Goal: Check status: Check status

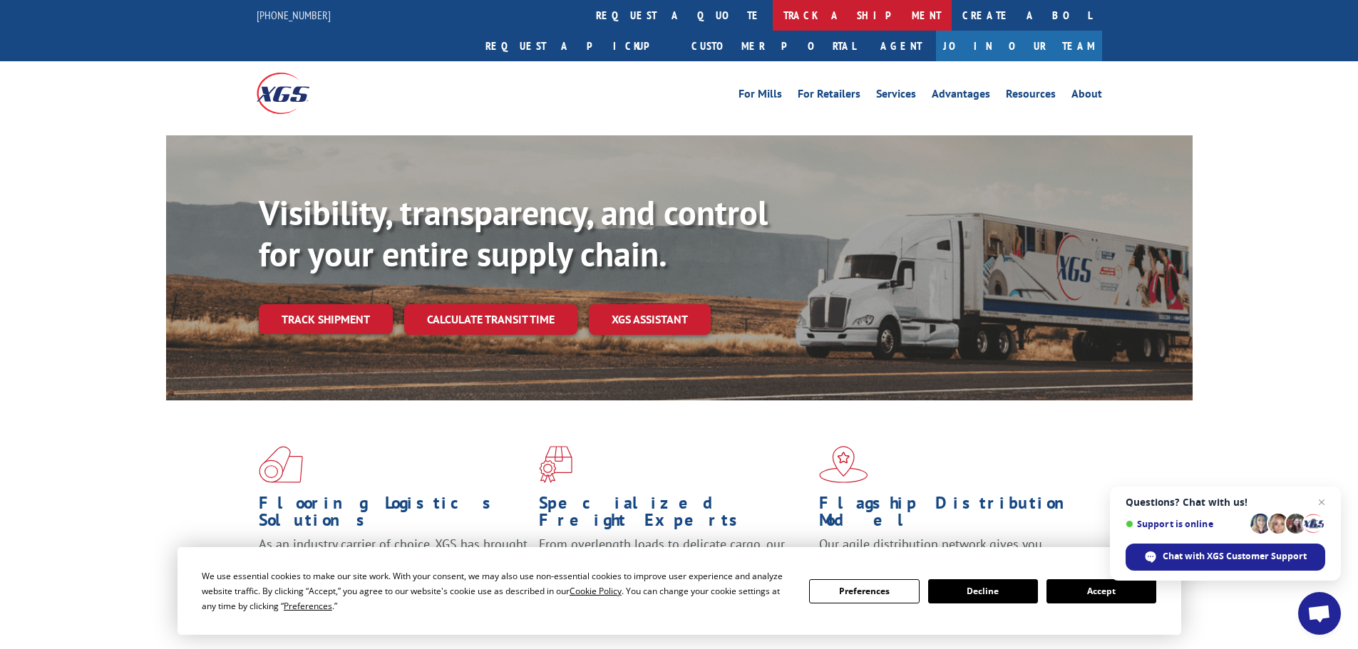
click at [773, 16] on link "track a shipment" at bounding box center [862, 15] width 179 height 31
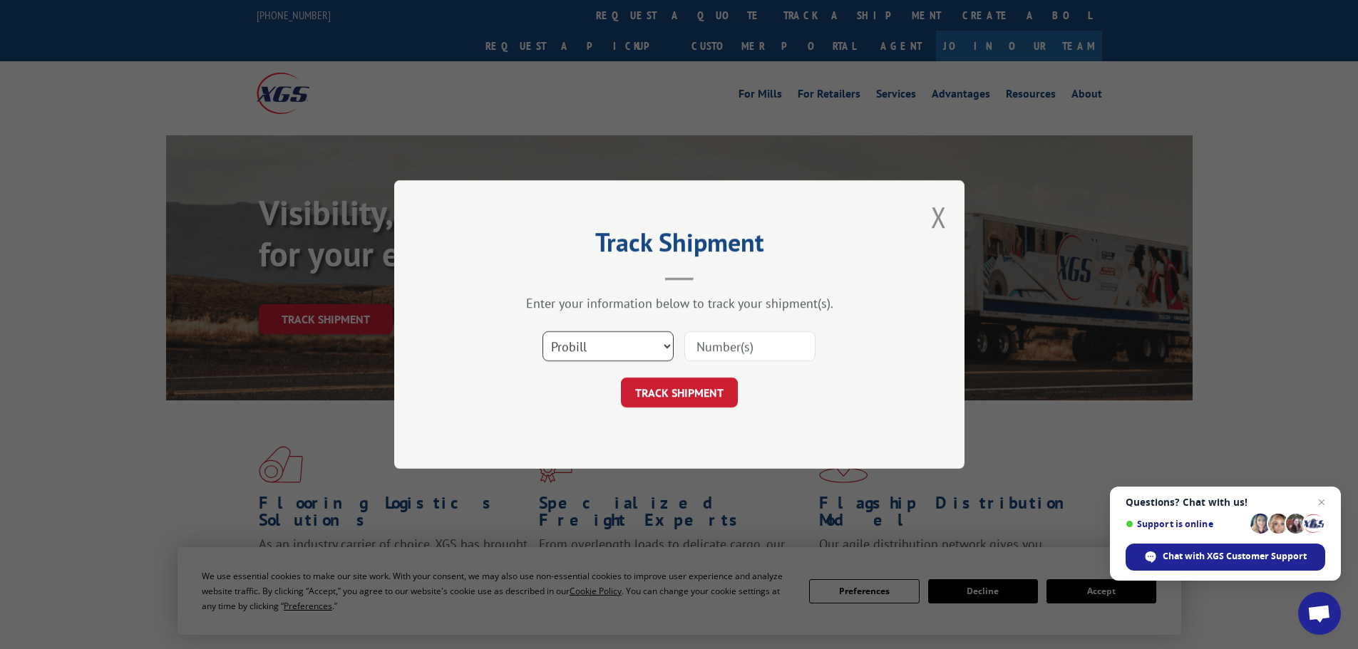
click at [667, 349] on select "Select category... Probill BOL PO" at bounding box center [608, 347] width 131 height 30
click at [543, 332] on select "Select category... Probill BOL PO" at bounding box center [608, 347] width 131 height 30
click at [664, 344] on select "Select category... Probill BOL PO" at bounding box center [608, 347] width 131 height 30
select select "po"
click at [543, 332] on select "Select category... Probill BOL PO" at bounding box center [608, 347] width 131 height 30
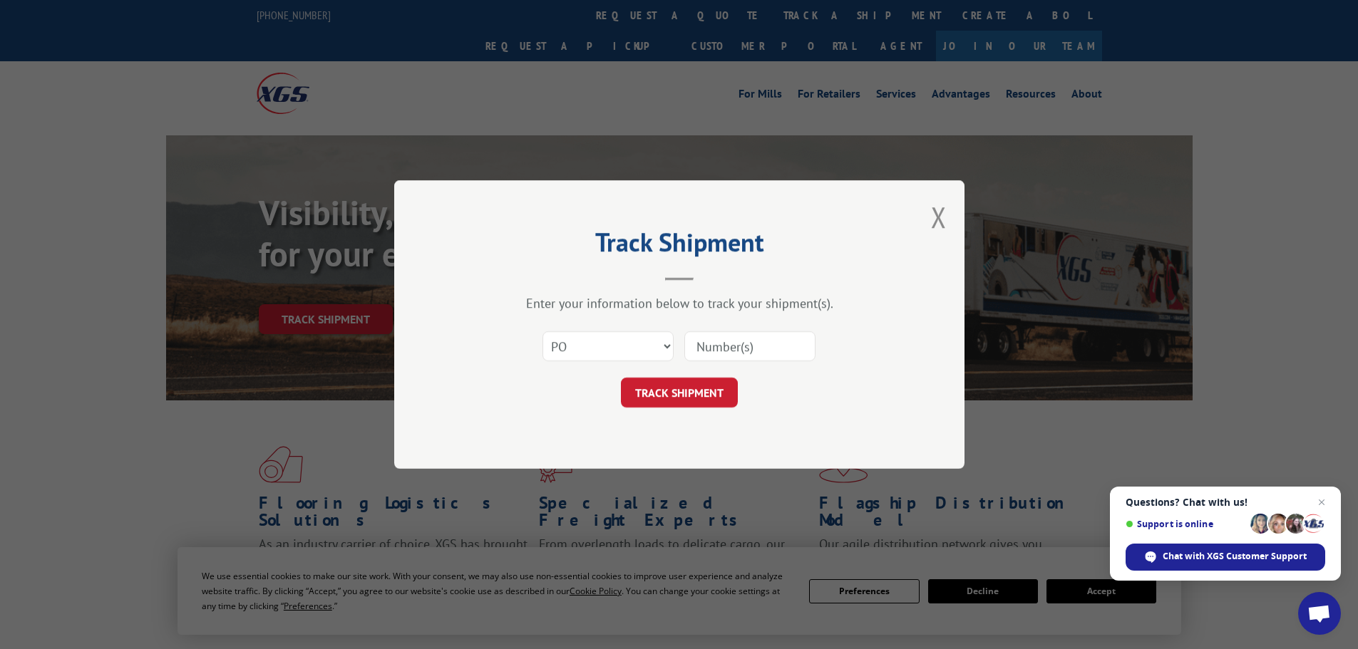
click at [716, 341] on input at bounding box center [749, 347] width 131 height 30
paste input "PO #31505131"
type input "PO #31505131"
click at [681, 396] on button "TRACK SHIPMENT" at bounding box center [679, 393] width 117 height 30
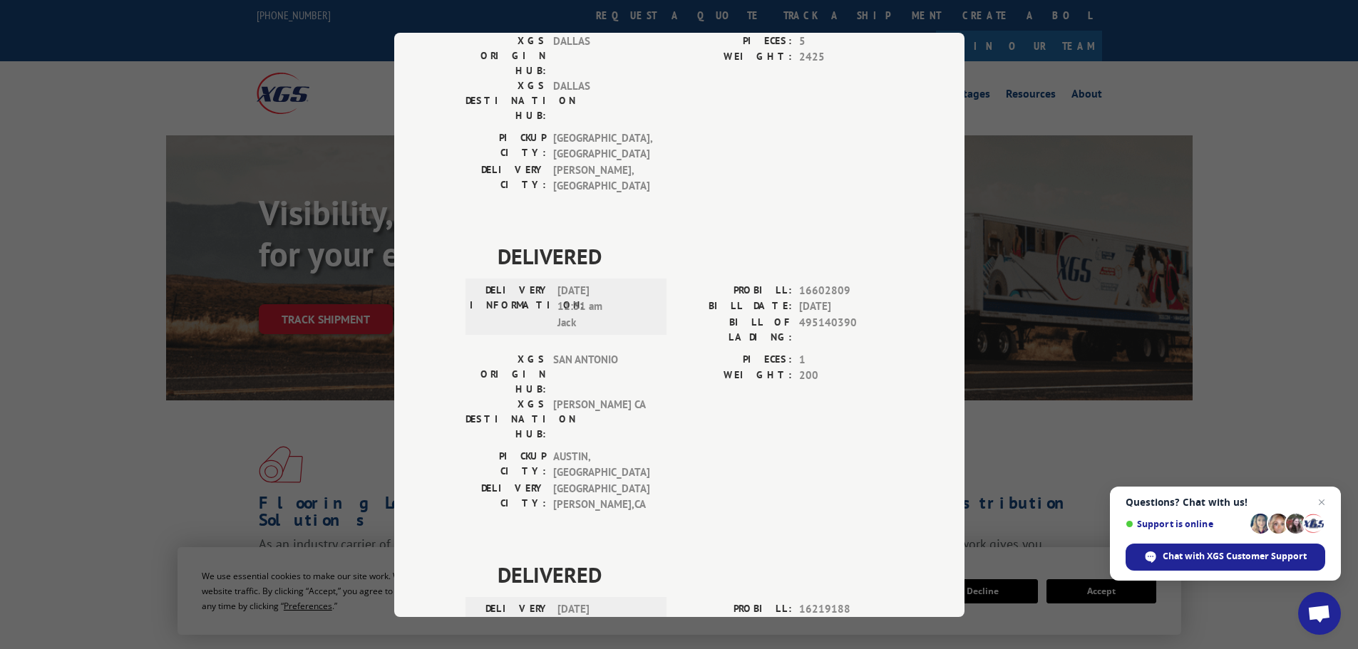
scroll to position [3994, 0]
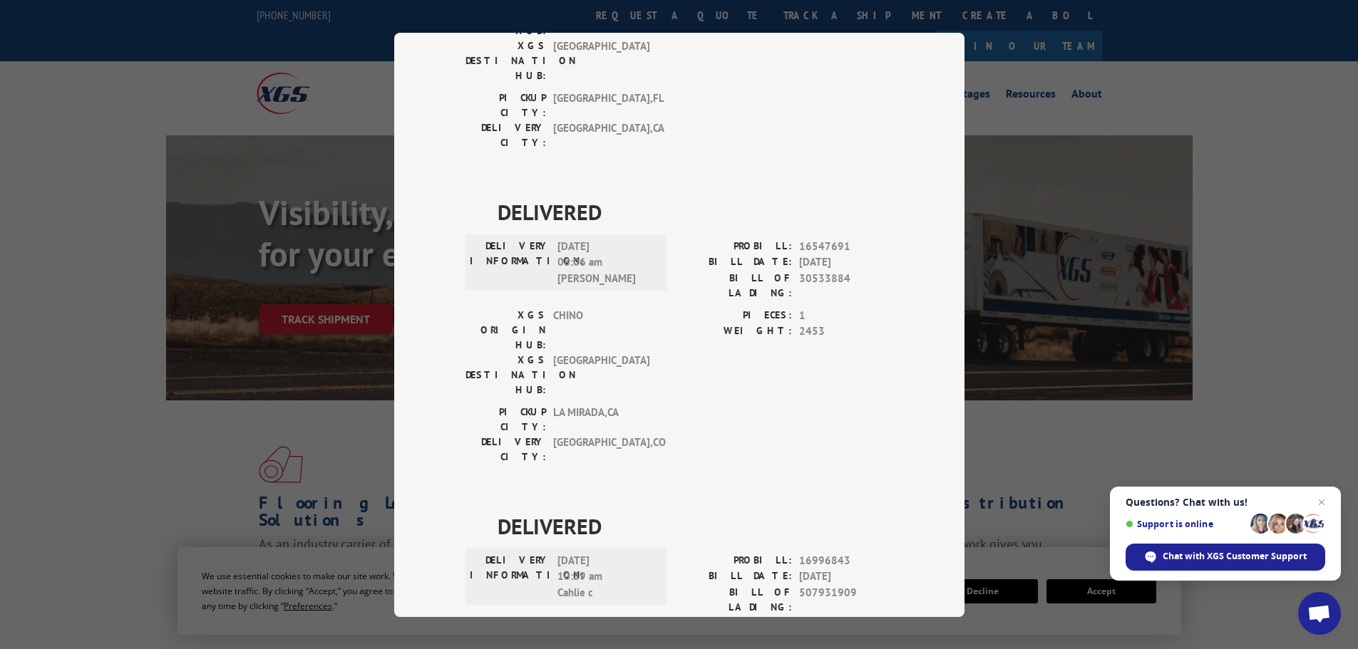
click at [123, 410] on div "Track Shipment DELIVERY INFORMATION: N/A PROBILL: 14897434 BILL DATE: [DATE] BI…" at bounding box center [679, 324] width 1358 height 649
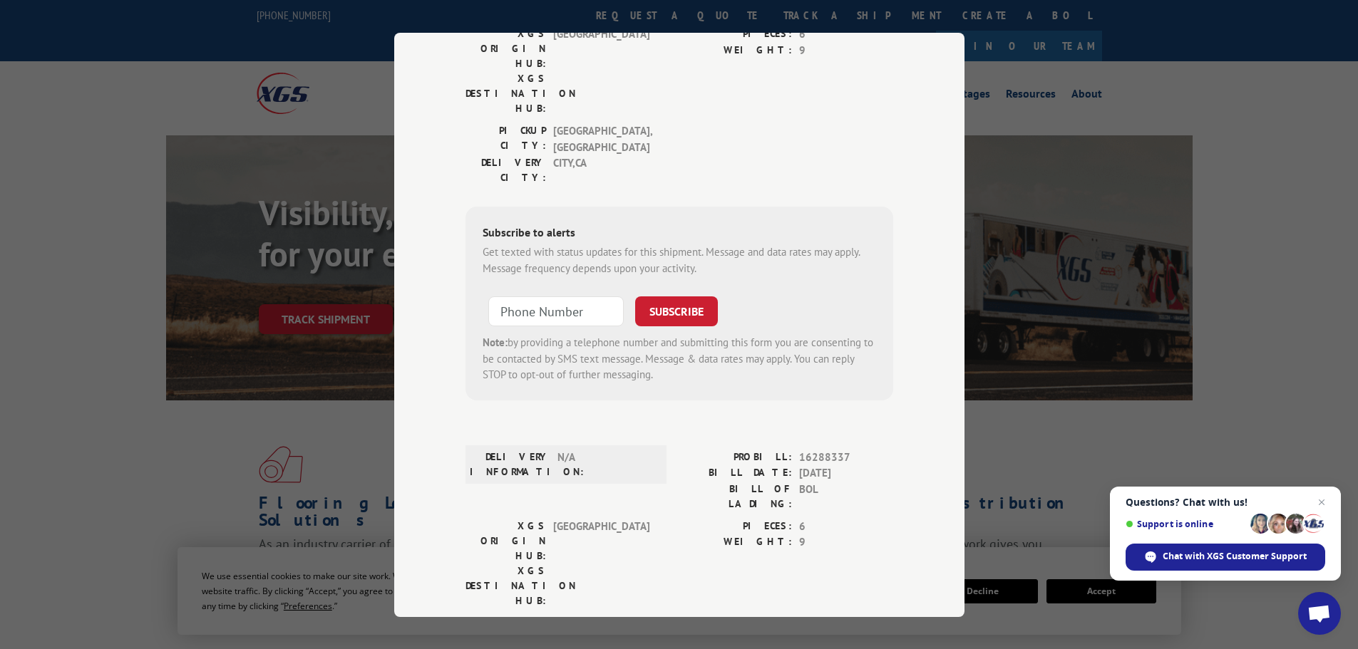
scroll to position [0, 0]
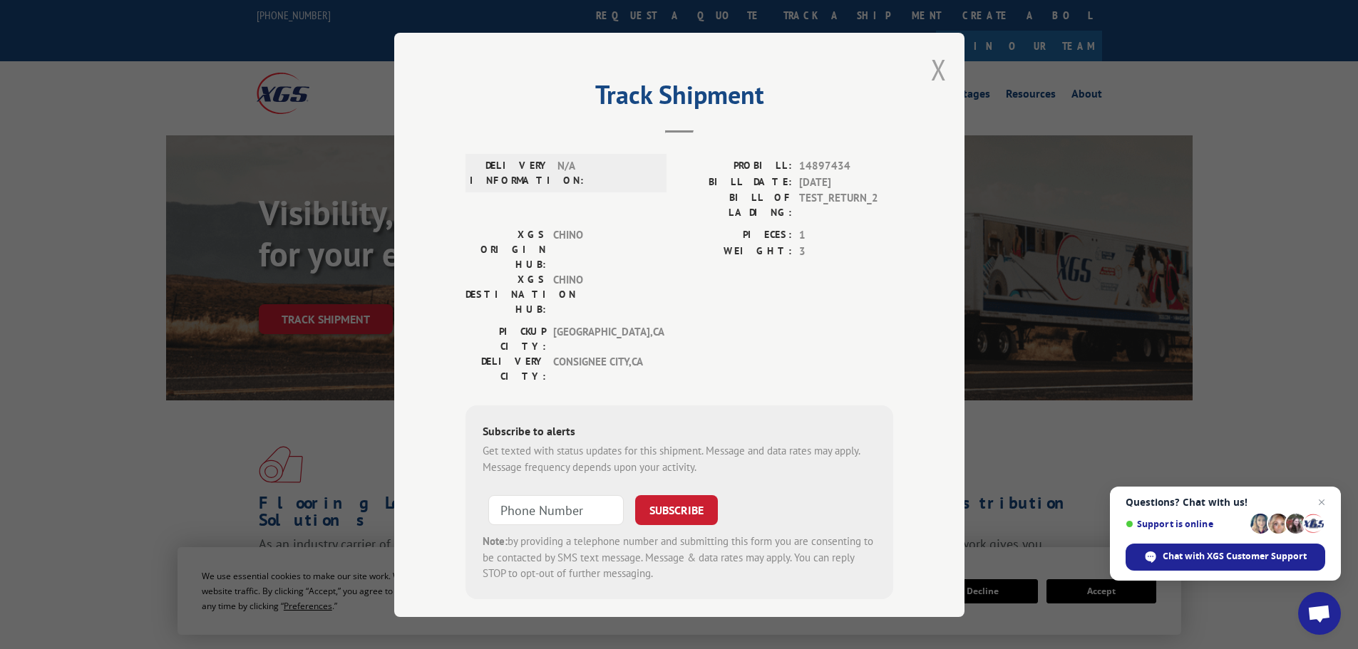
click at [935, 62] on button "Close modal" at bounding box center [939, 70] width 16 height 38
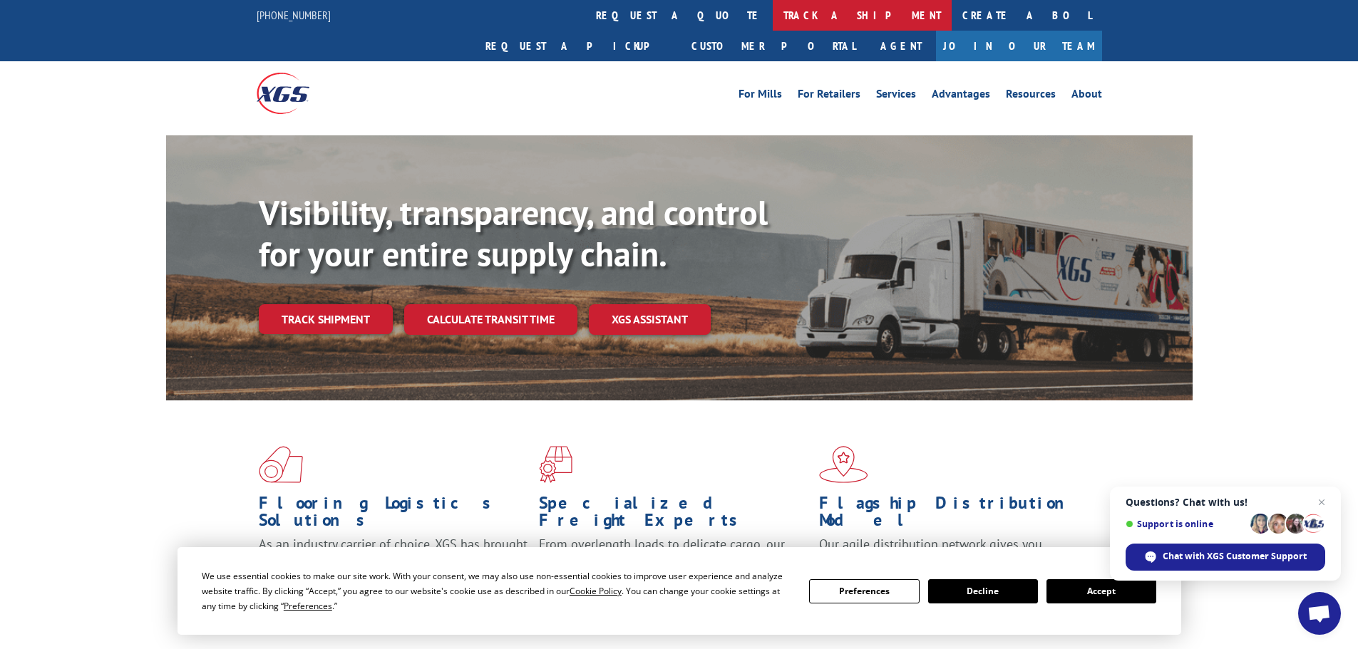
click at [773, 19] on link "track a shipment" at bounding box center [862, 15] width 179 height 31
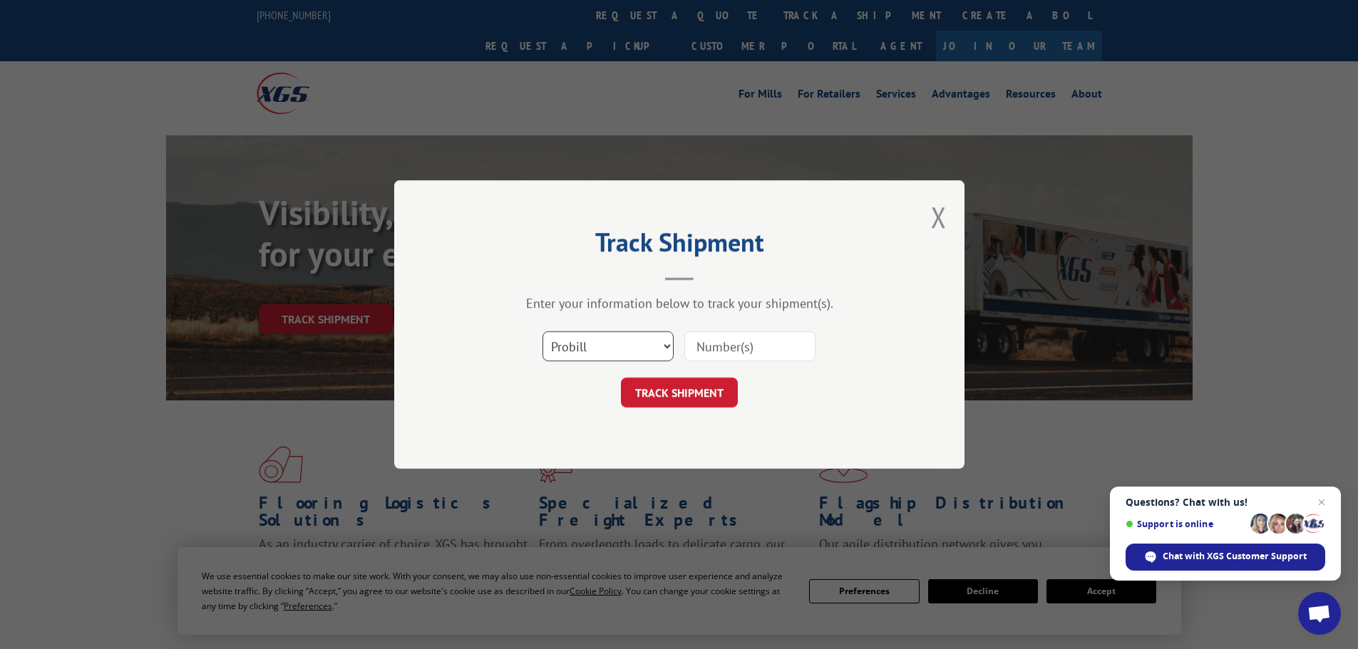
click at [666, 344] on select "Select category... Probill BOL PO" at bounding box center [608, 347] width 131 height 30
select select "bol"
click at [543, 332] on select "Select category... Probill BOL PO" at bounding box center [608, 347] width 131 height 30
click at [728, 346] on input at bounding box center [749, 347] width 131 height 30
paste input "475000"
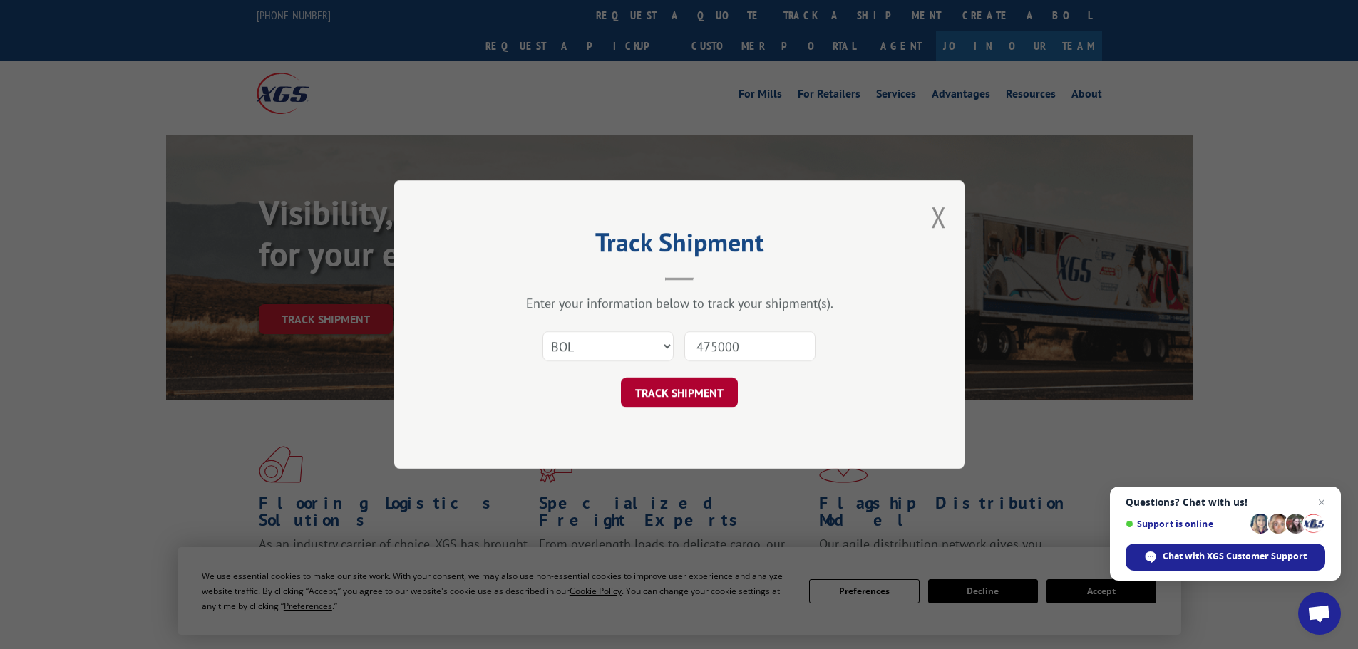
type input "475000"
click at [691, 390] on button "TRACK SHIPMENT" at bounding box center [679, 393] width 117 height 30
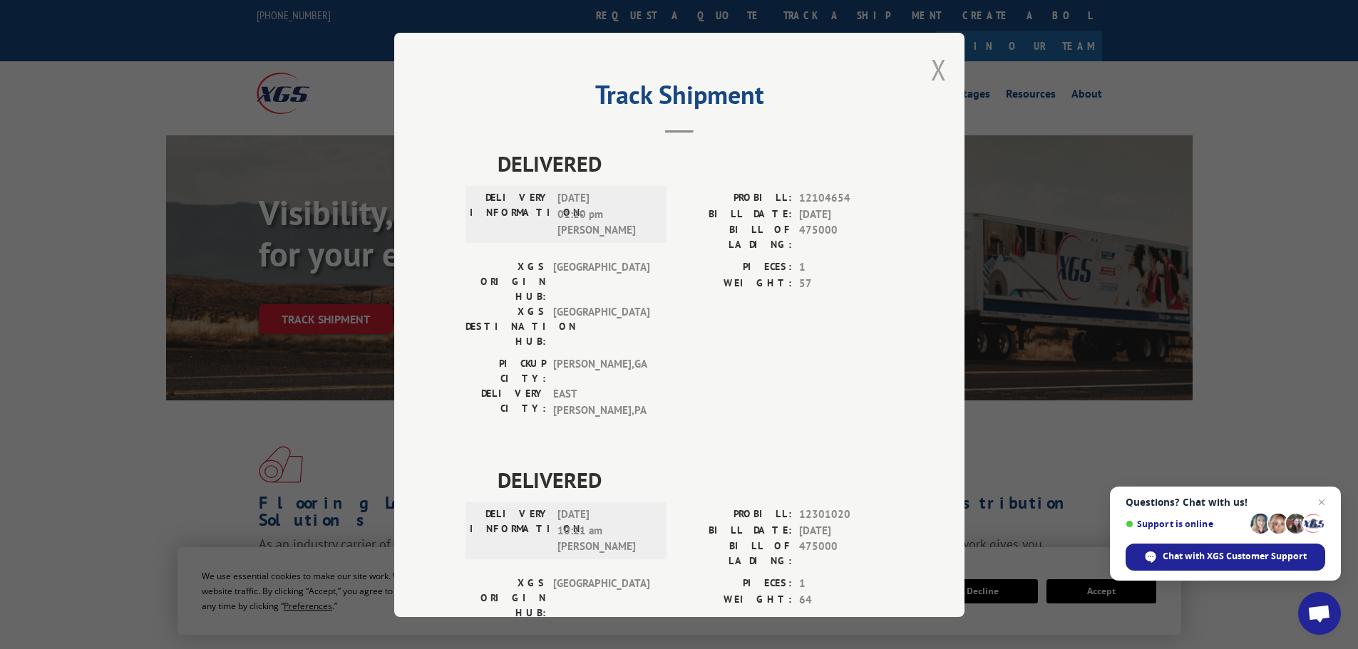
click at [937, 68] on button "Close modal" at bounding box center [939, 70] width 16 height 38
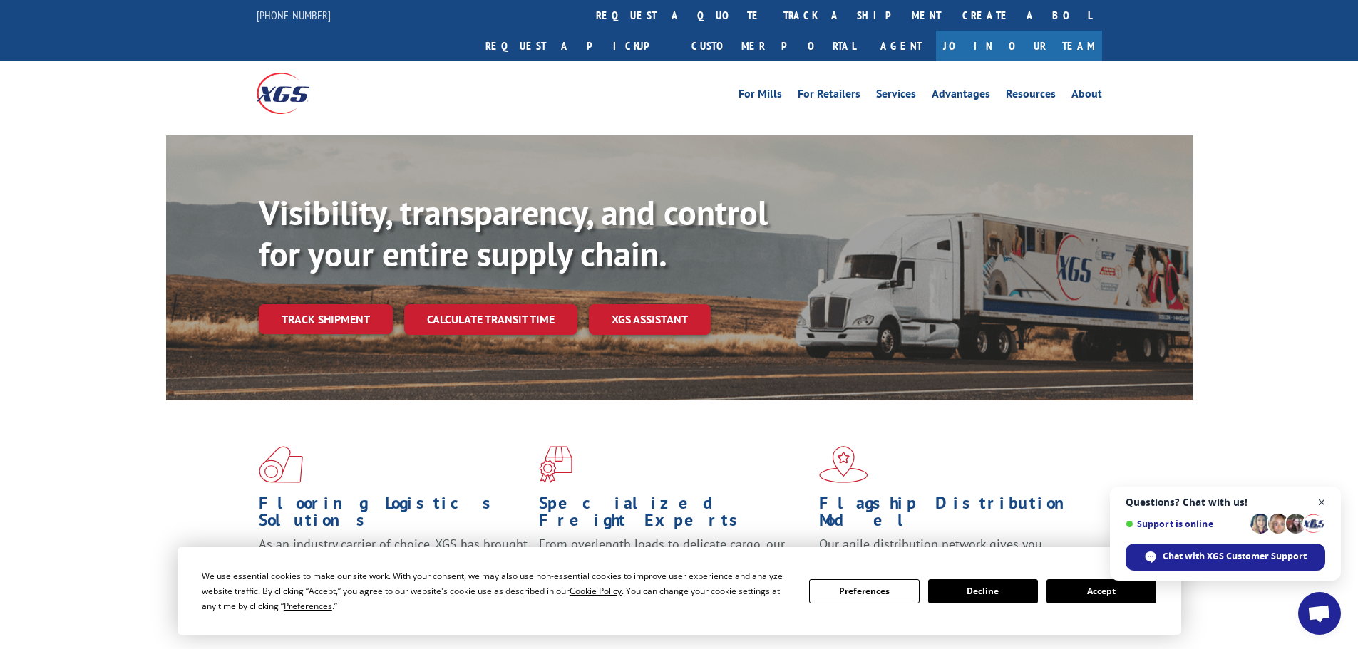
click at [1320, 503] on span "Close chat" at bounding box center [1322, 503] width 18 height 18
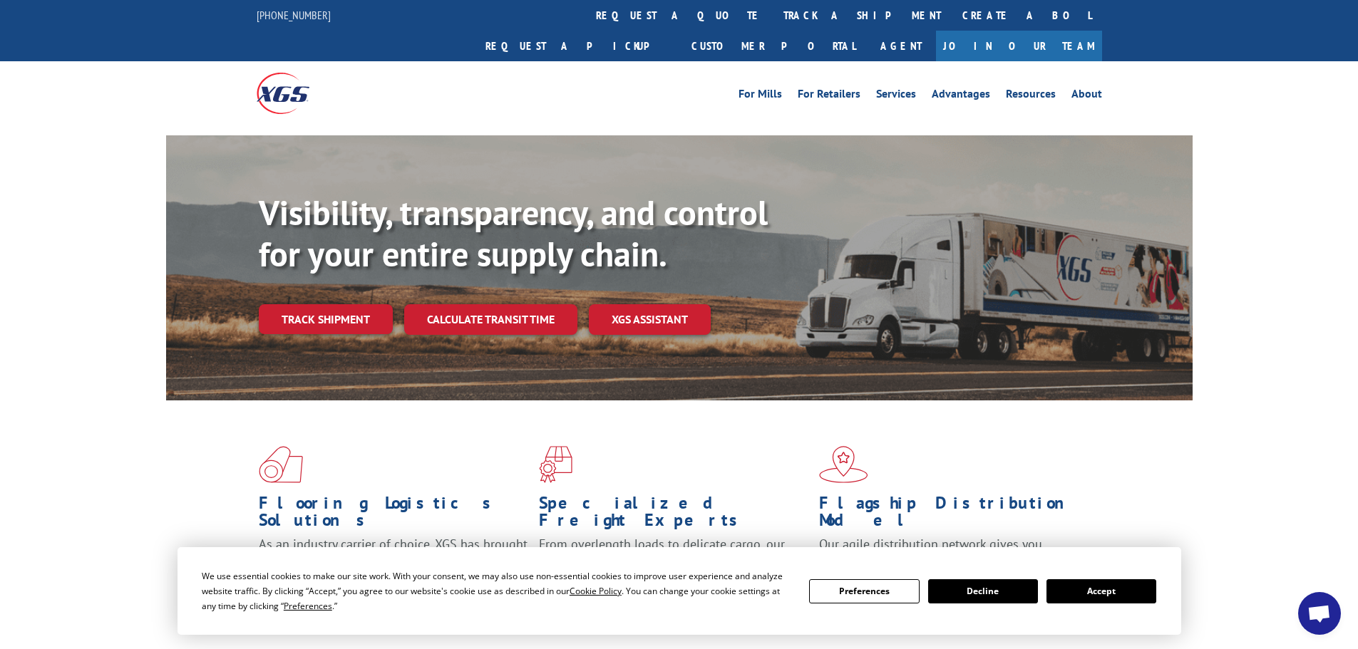
click at [1106, 592] on button "Accept" at bounding box center [1102, 592] width 110 height 24
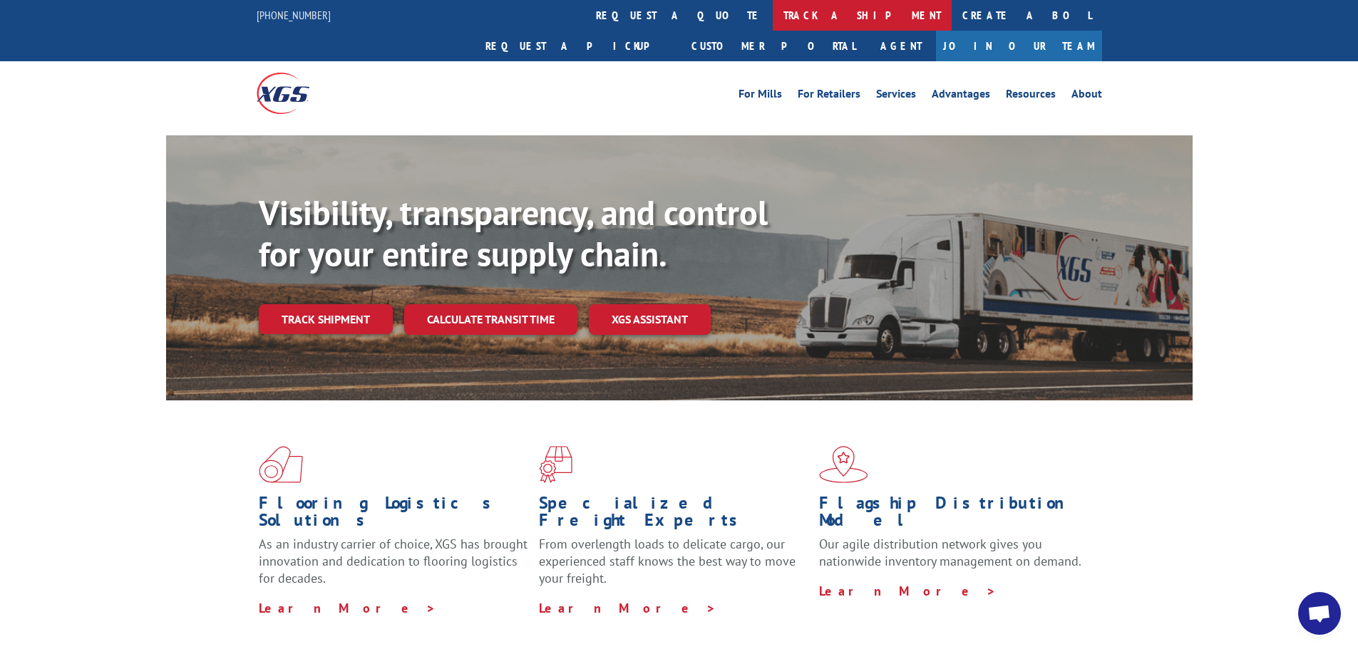
click at [773, 21] on link "track a shipment" at bounding box center [862, 15] width 179 height 31
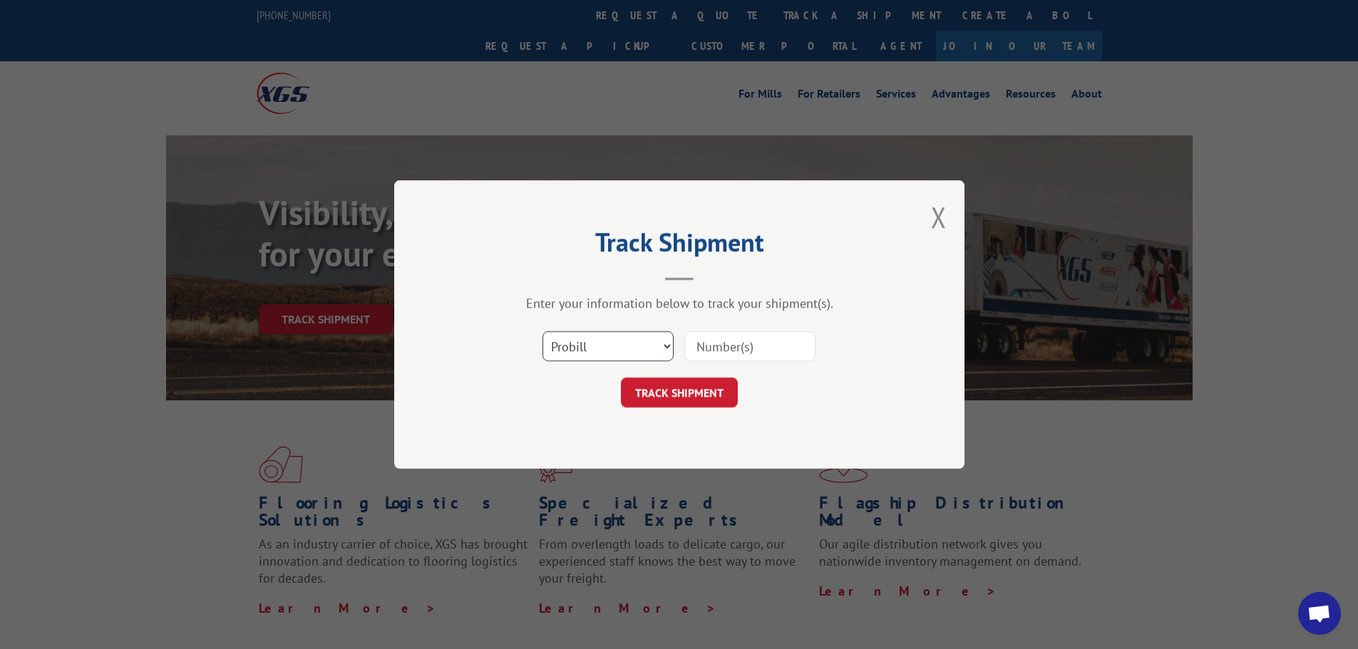
click at [670, 342] on select "Select category... Probill BOL PO" at bounding box center [608, 347] width 131 height 30
select select "bol"
click at [543, 332] on select "Select category... Probill BOL PO" at bounding box center [608, 347] width 131 height 30
click at [720, 346] on input at bounding box center [749, 347] width 131 height 30
paste input "7086221"
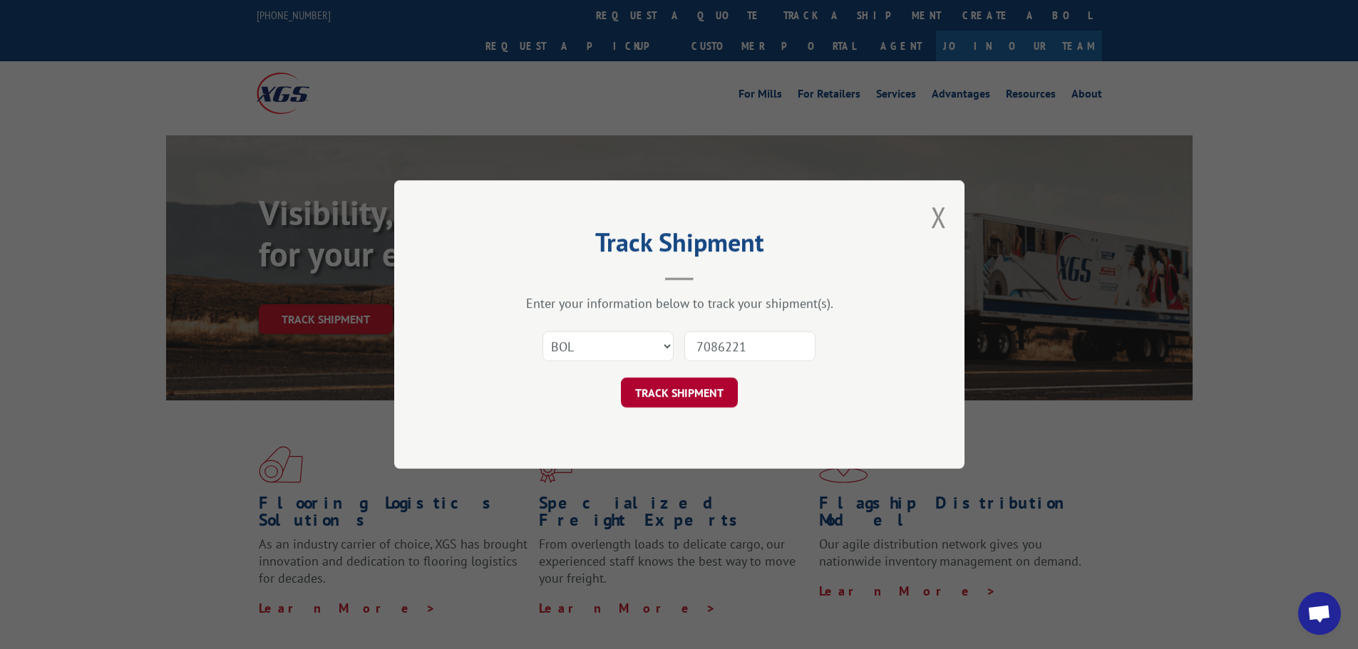
type input "7086221"
drag, startPoint x: 669, startPoint y: 396, endPoint x: 703, endPoint y: 397, distance: 33.5
click at [671, 396] on button "TRACK SHIPMENT" at bounding box center [679, 393] width 117 height 30
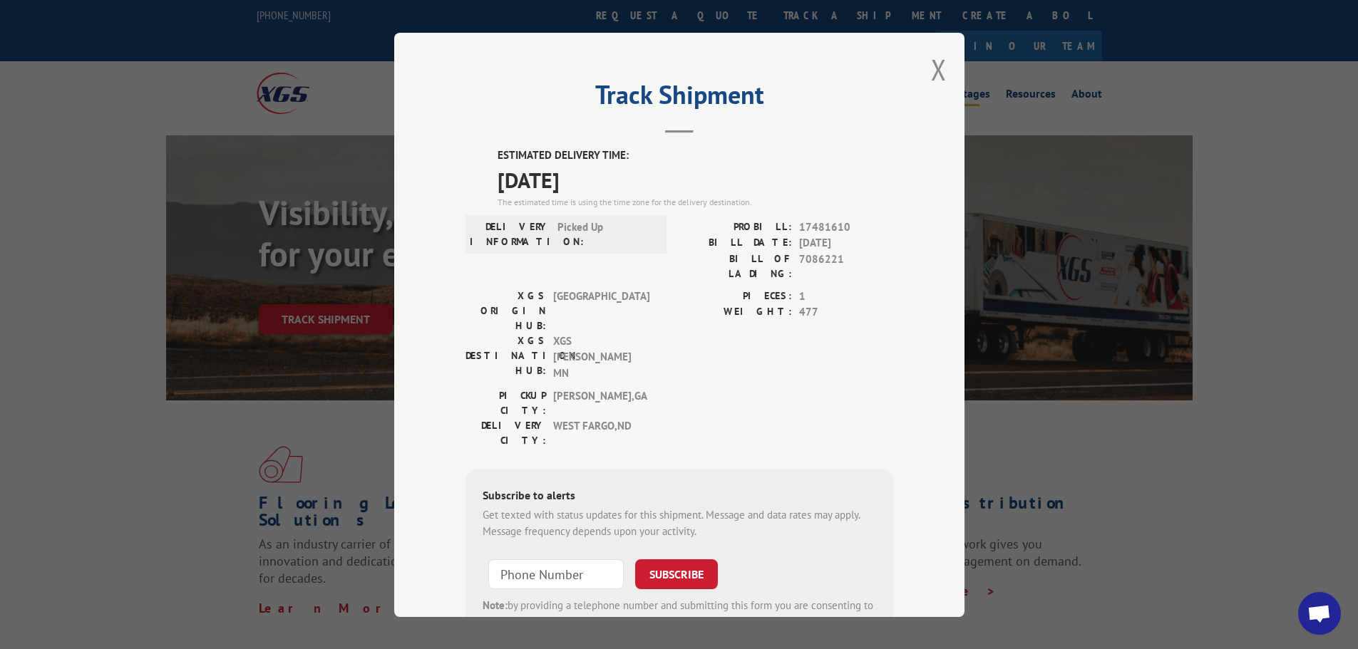
click at [932, 69] on button "Close modal" at bounding box center [939, 70] width 16 height 38
